Goal: Task Accomplishment & Management: Use online tool/utility

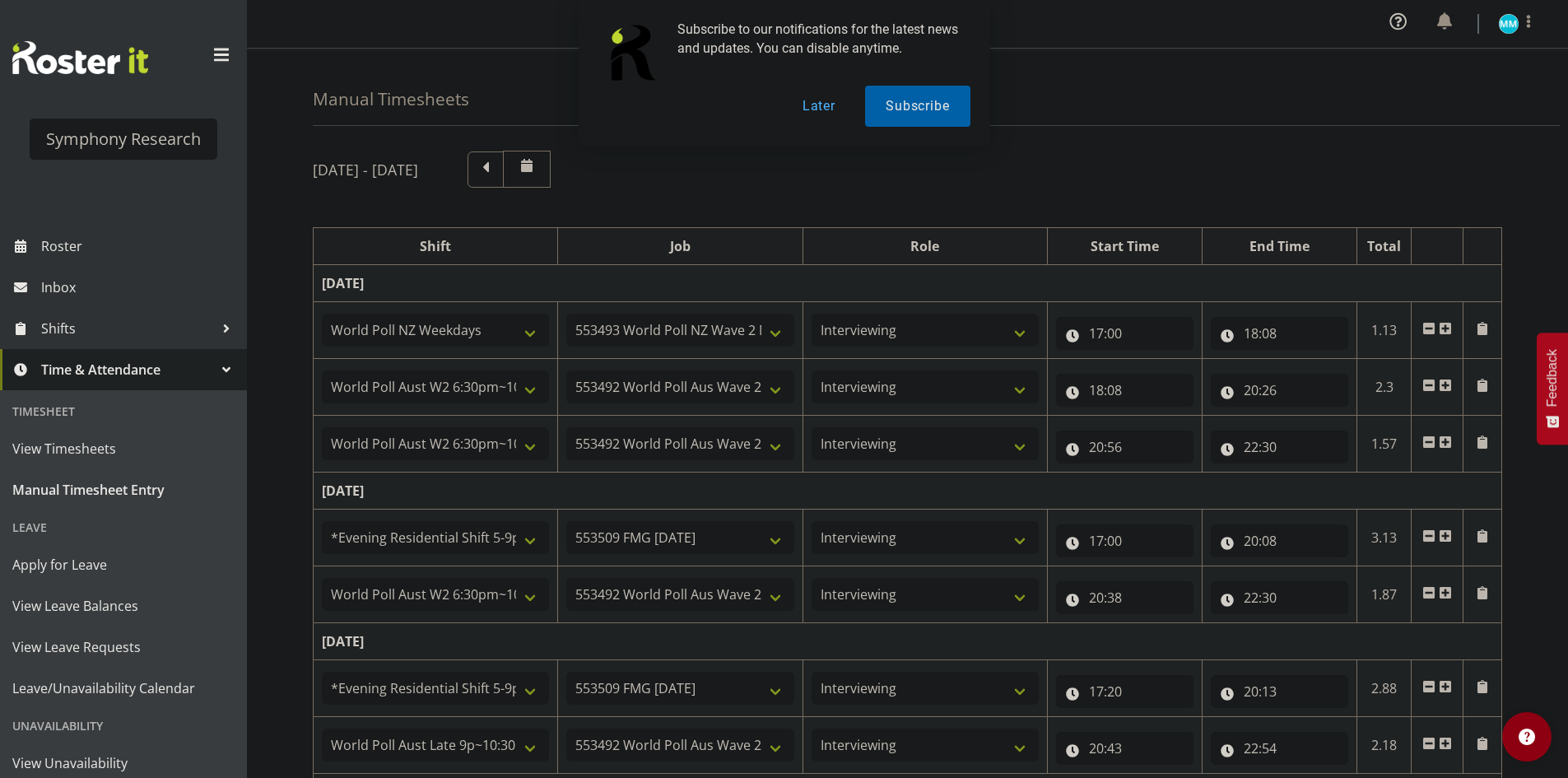
select select "41604"
select select "10527"
select select "47"
select select "56692"
select select "10499"
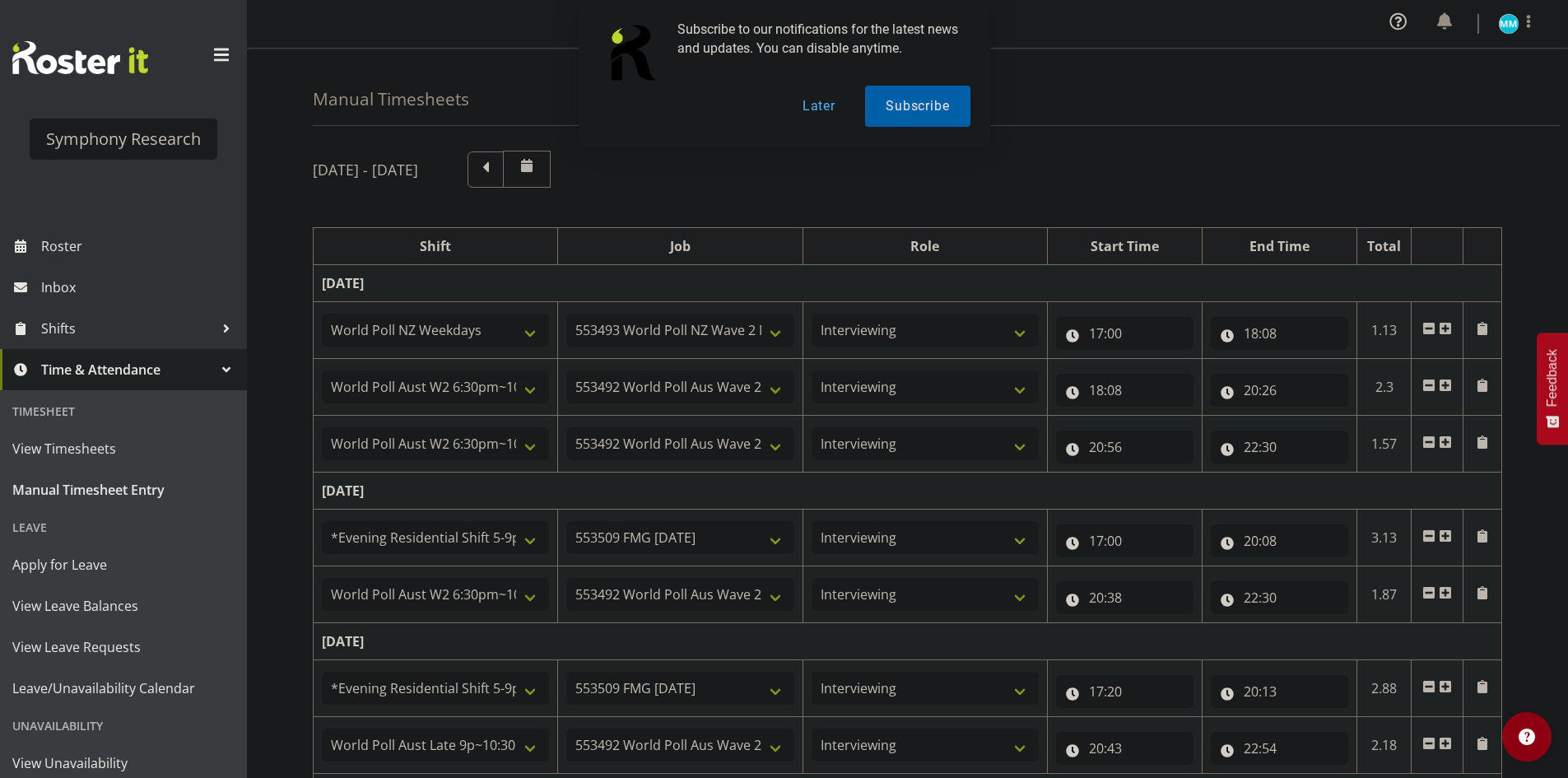
select select "47"
select select "56692"
select select "10499"
select select "47"
select select "48116"
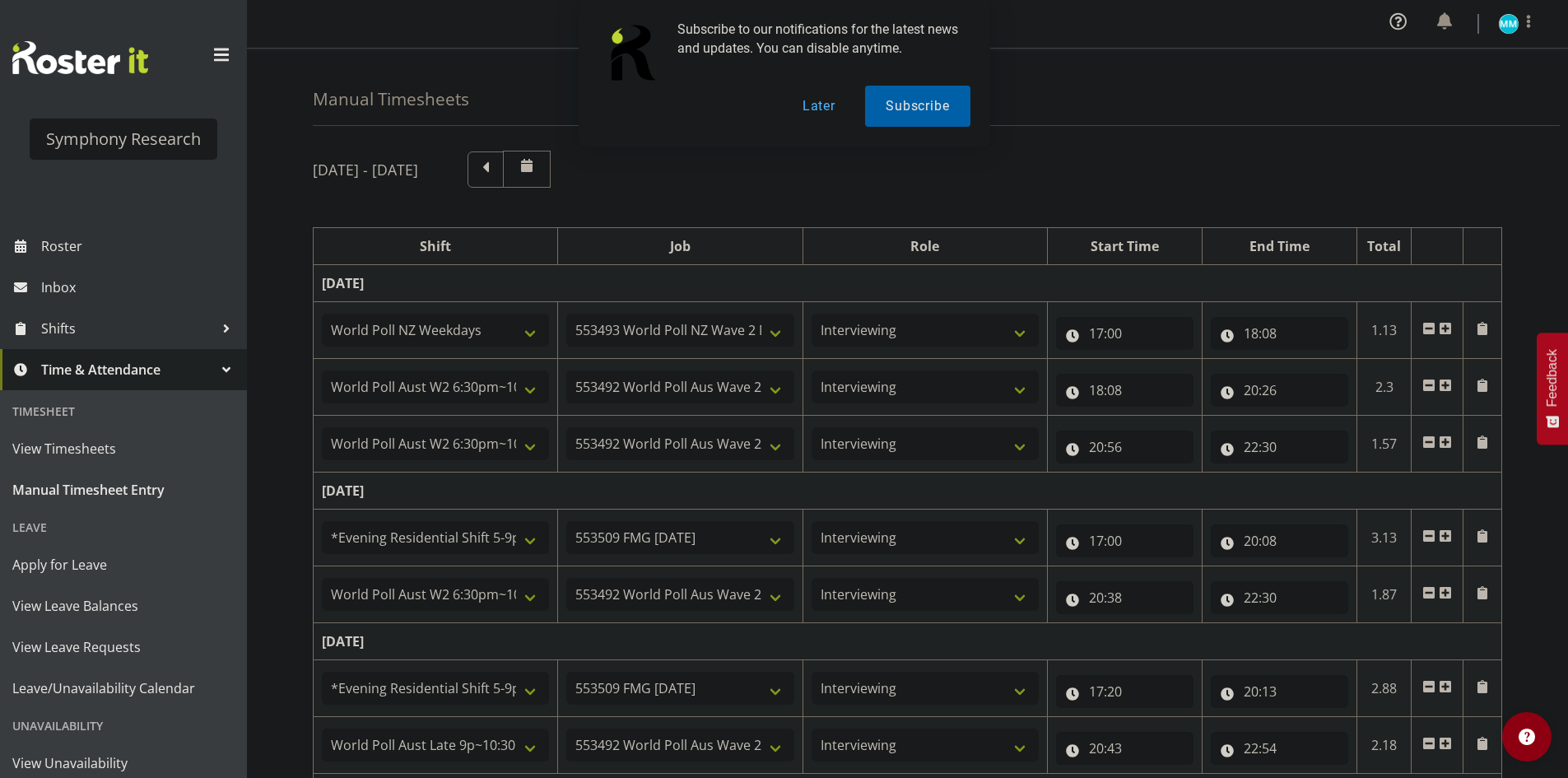
select select "10585"
select select "47"
select select "56692"
select select "10499"
select select "47"
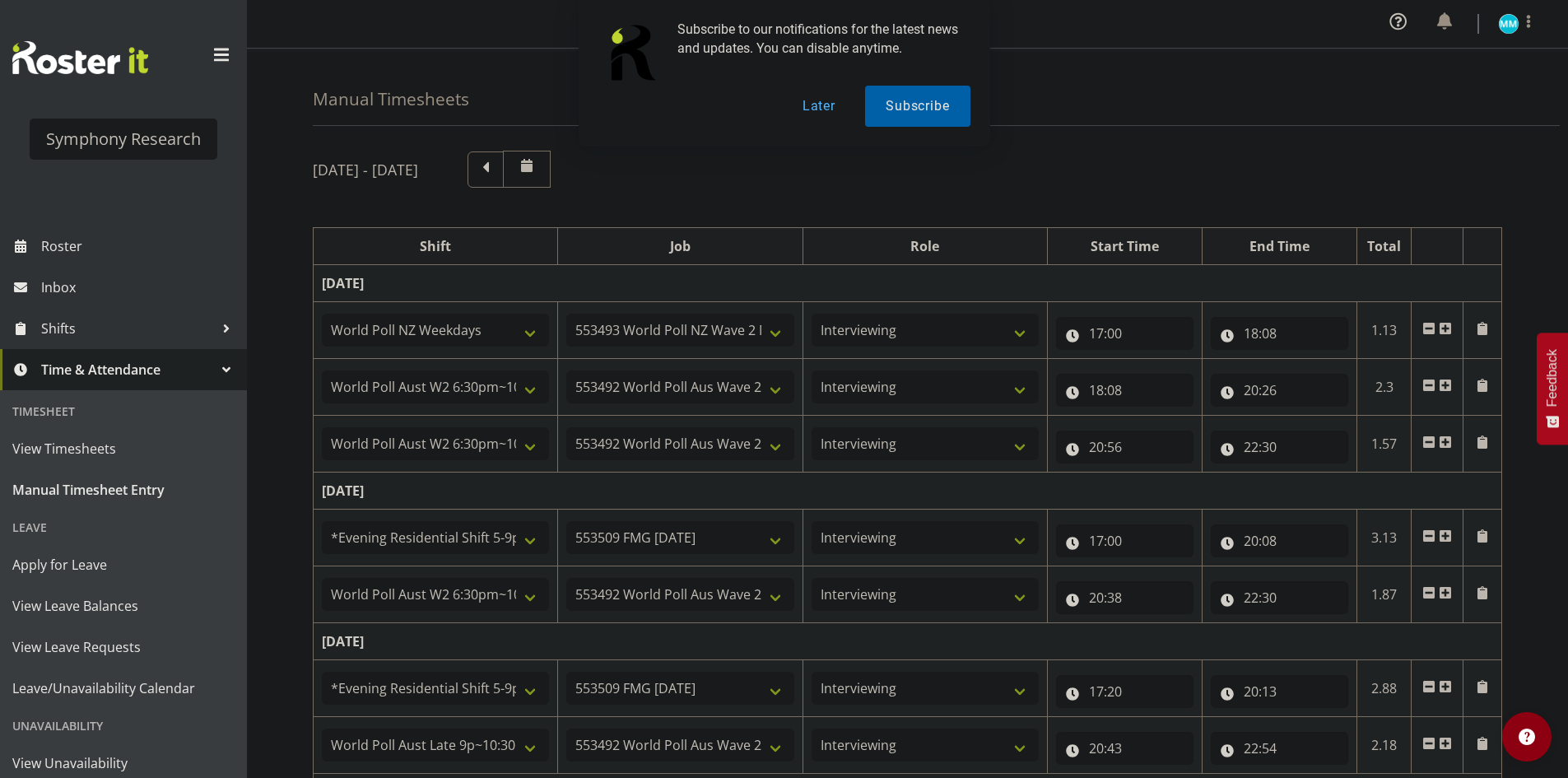
select select "48116"
select select "10585"
select select "47"
select select "57511"
select select "10499"
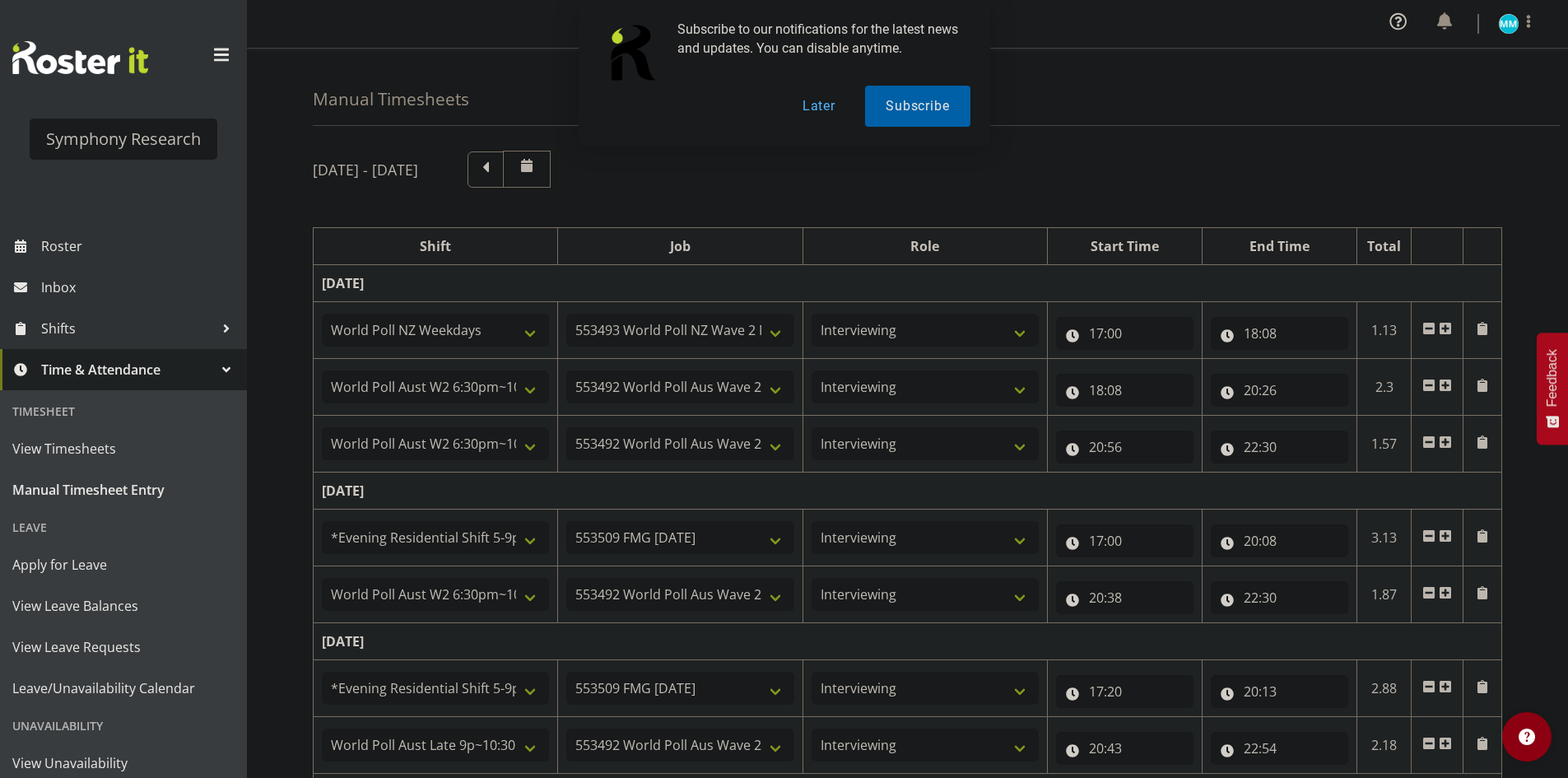
select select "47"
select select "48116"
select select "10585"
select select "47"
select select "57511"
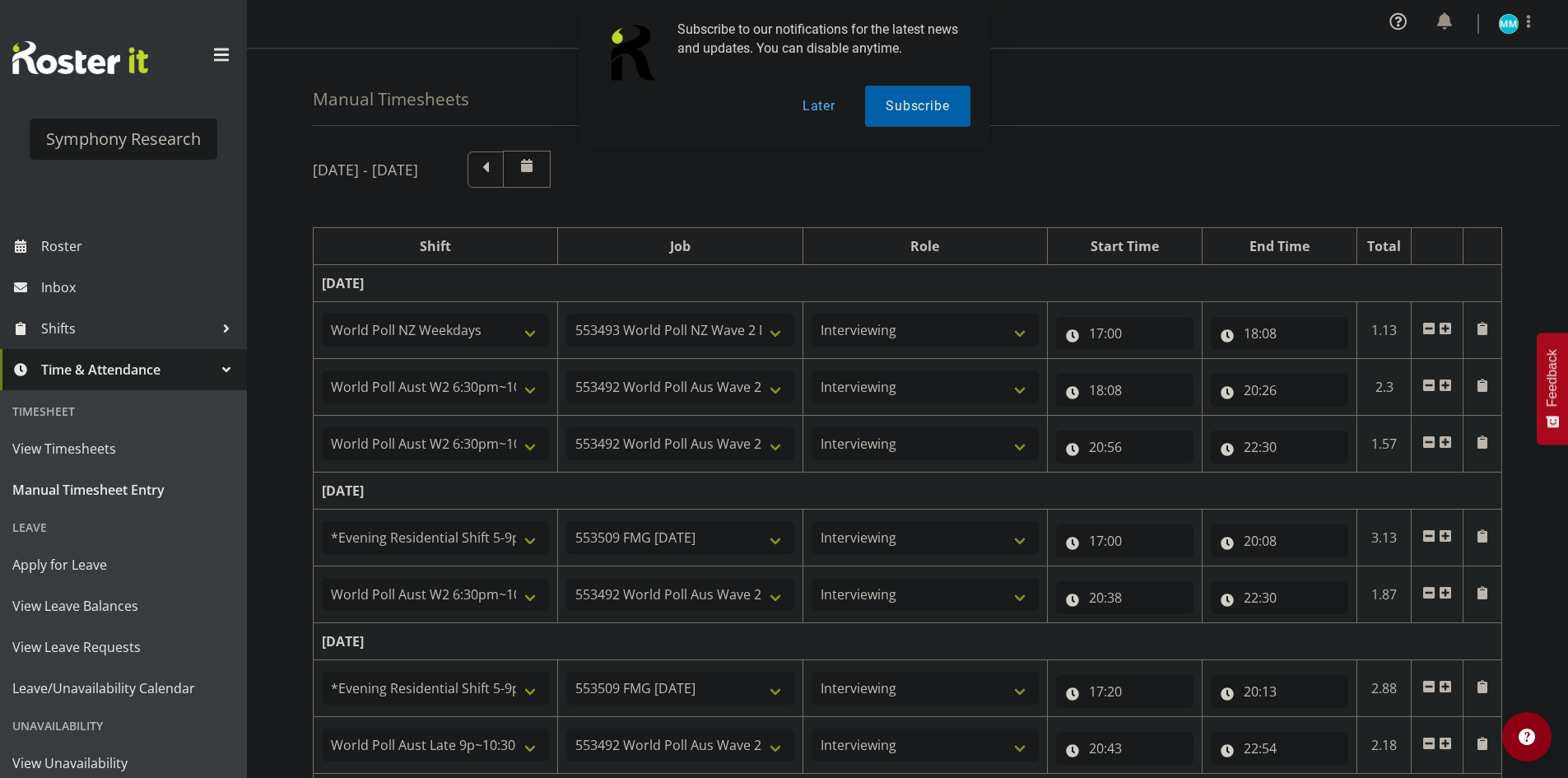
select select "10499"
select select "47"
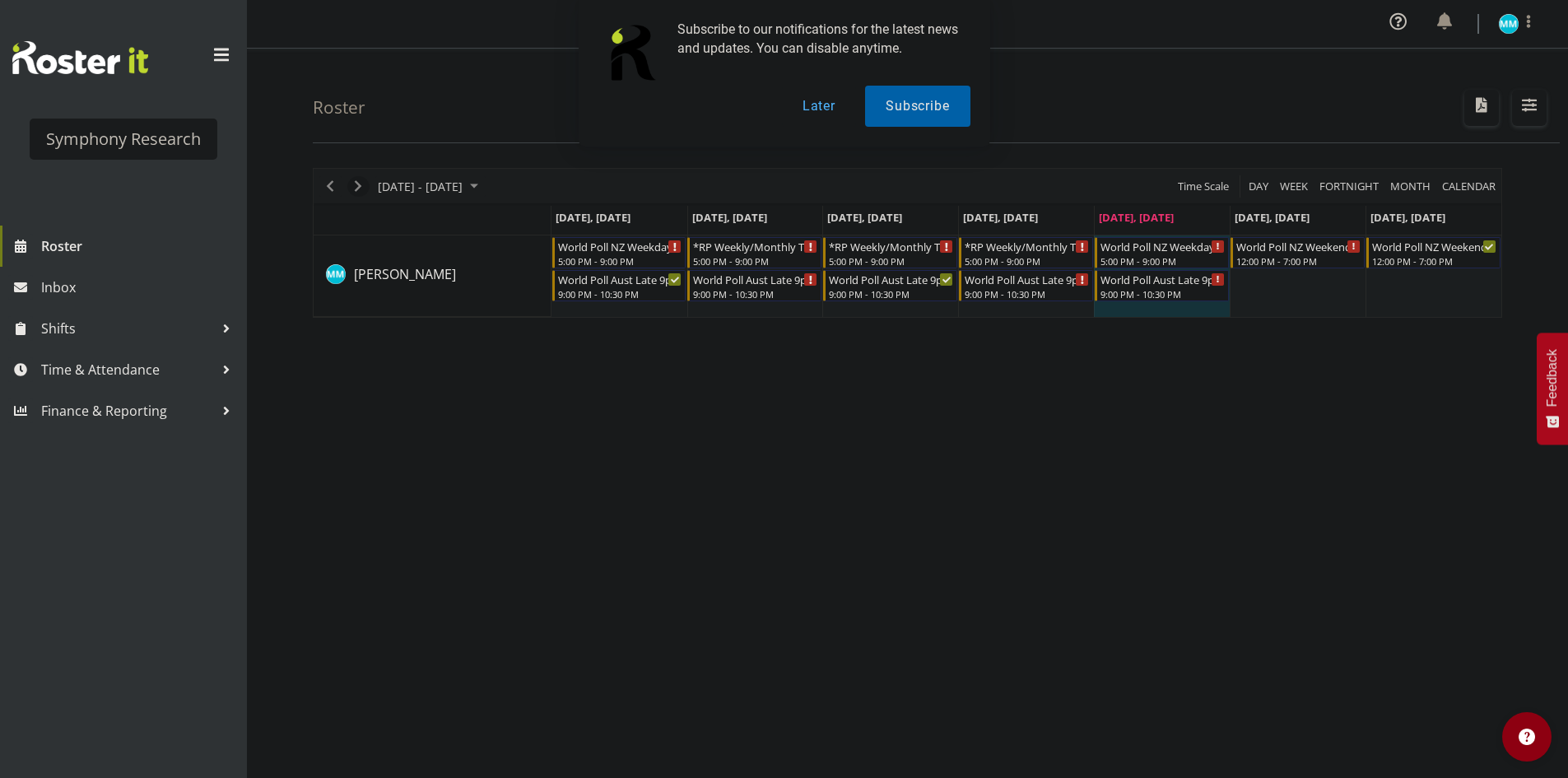
click at [362, 193] on span "Next" at bounding box center [358, 187] width 20 height 21
